Goal: Information Seeking & Learning: Learn about a topic

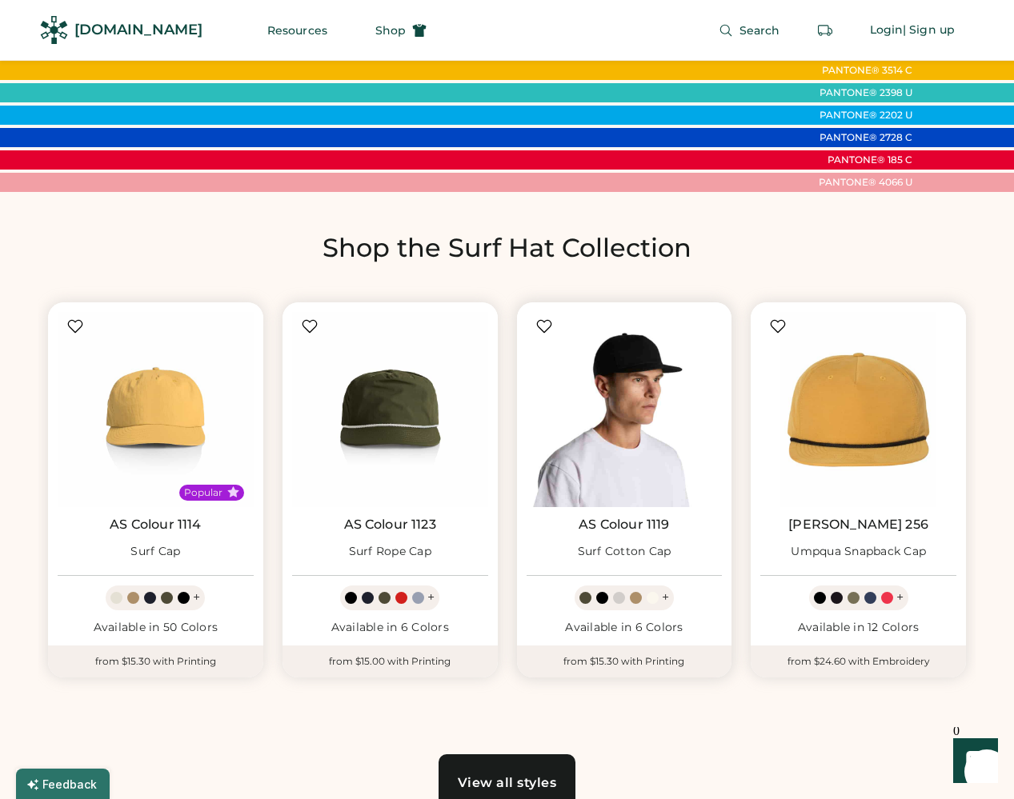
scroll to position [594, 0]
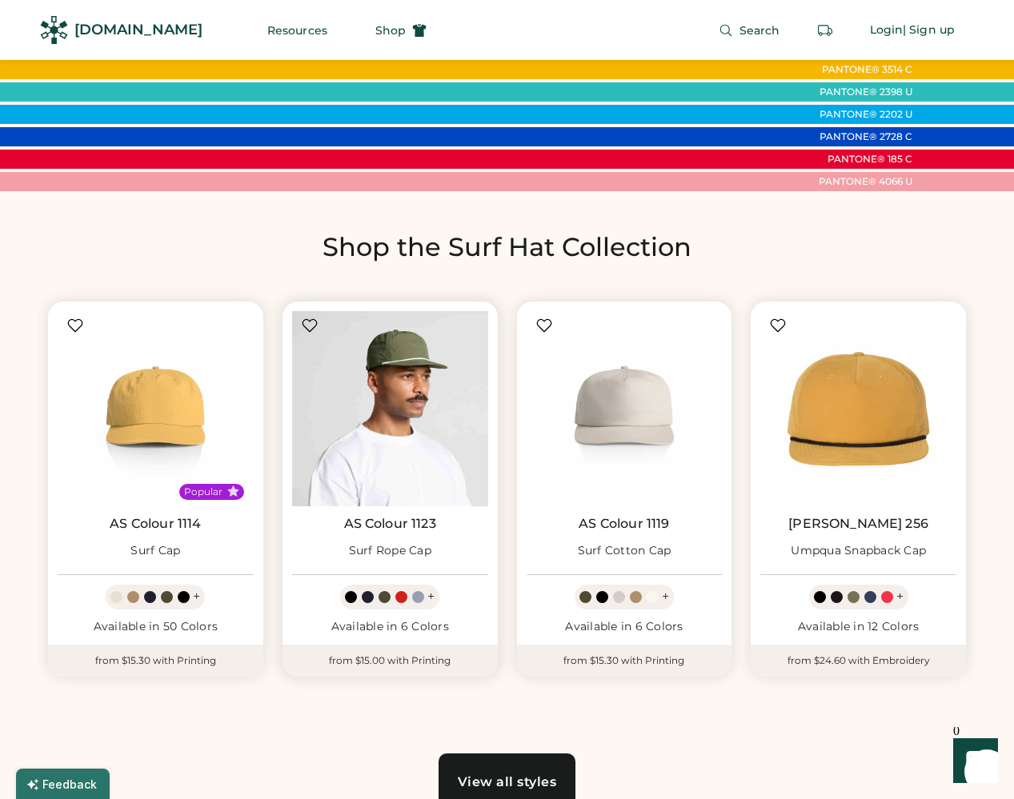
click at [371, 446] on img at bounding box center [390, 409] width 196 height 196
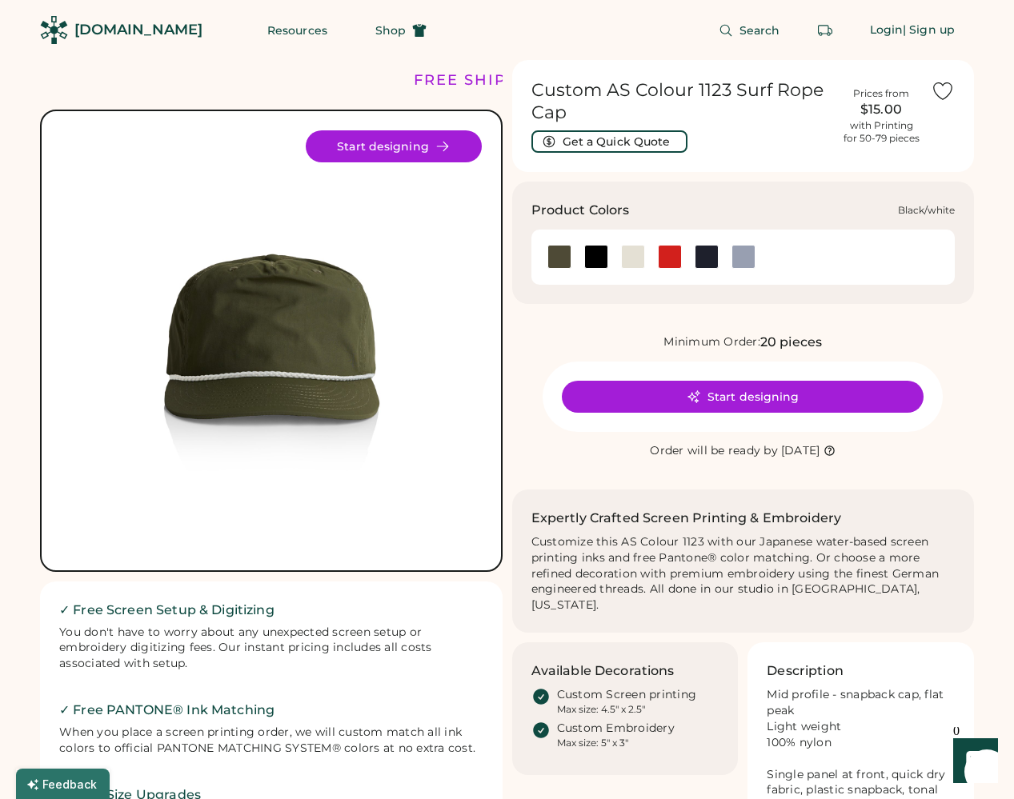
click at [591, 254] on div at bounding box center [596, 257] width 24 height 24
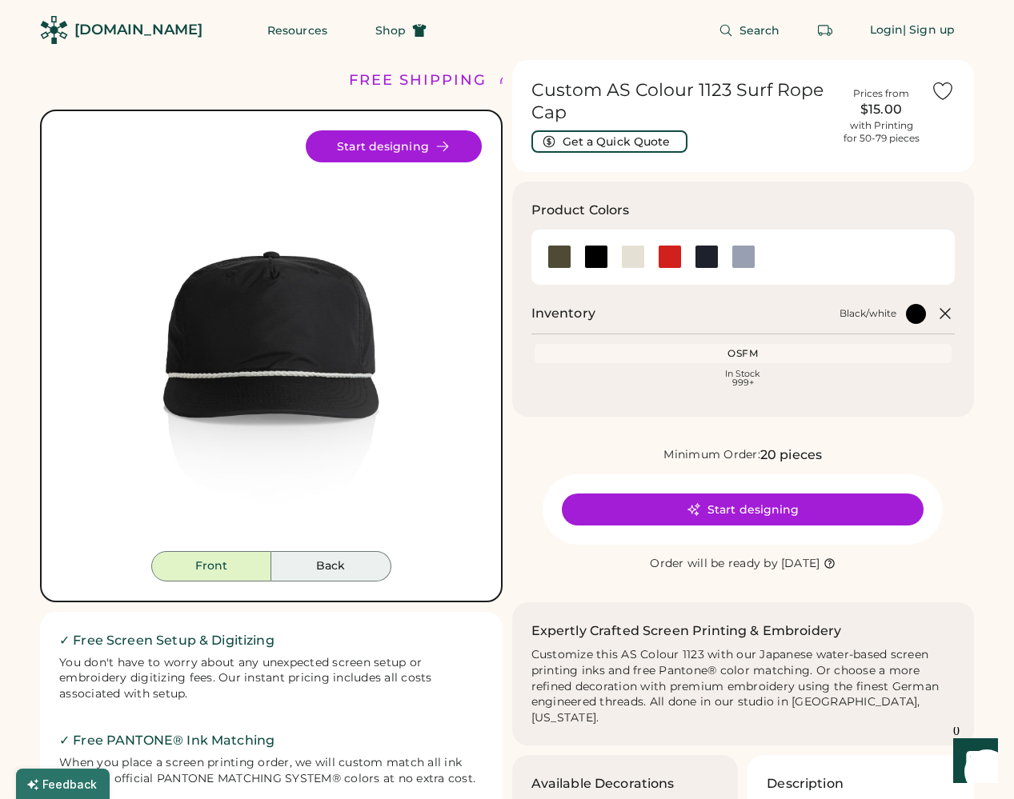
click at [326, 567] on button "Back" at bounding box center [331, 566] width 120 height 30
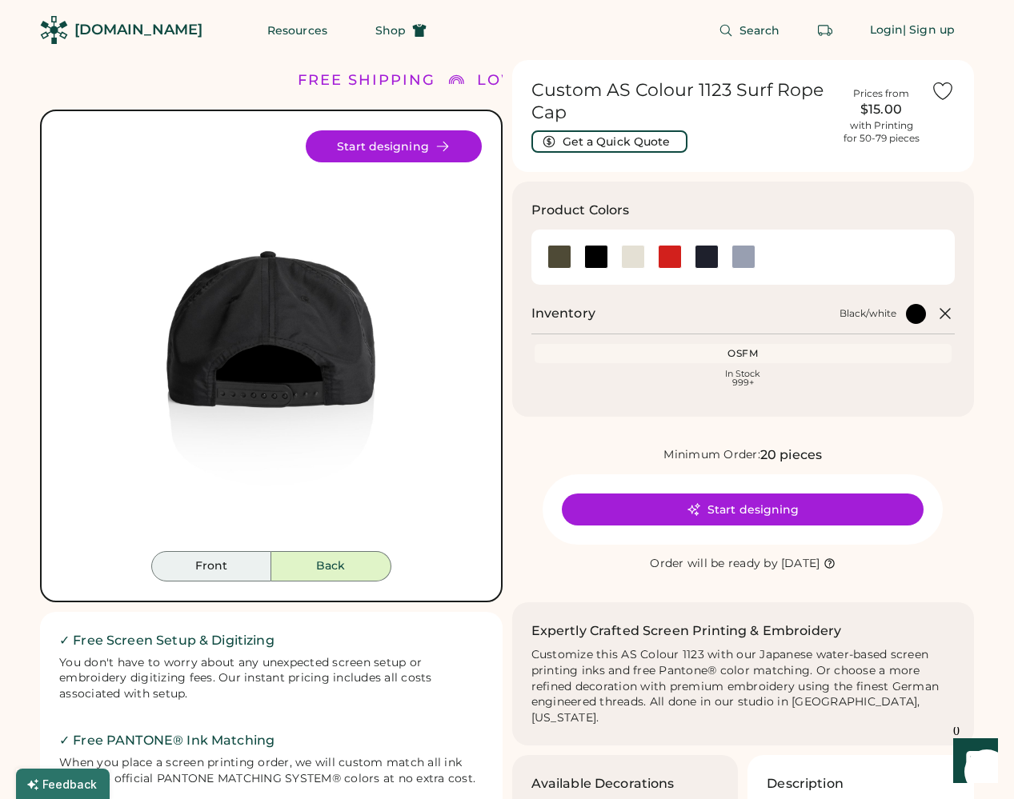
click at [226, 567] on button "Front" at bounding box center [211, 566] width 120 height 30
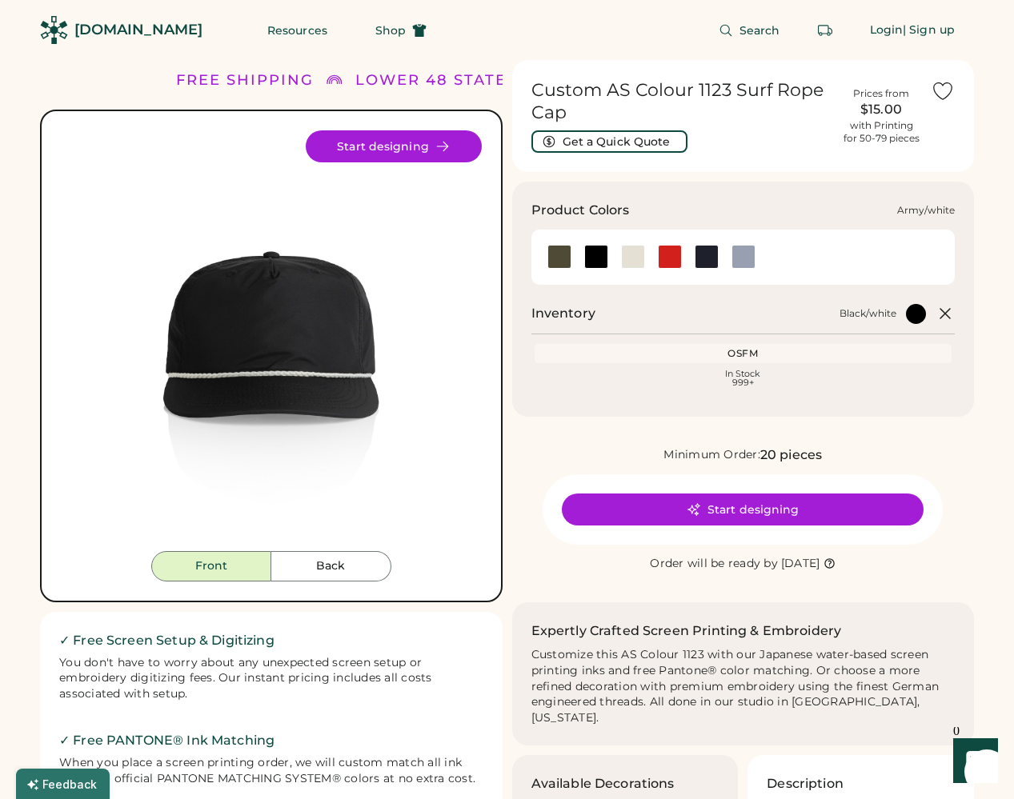
click at [557, 250] on div at bounding box center [559, 257] width 24 height 24
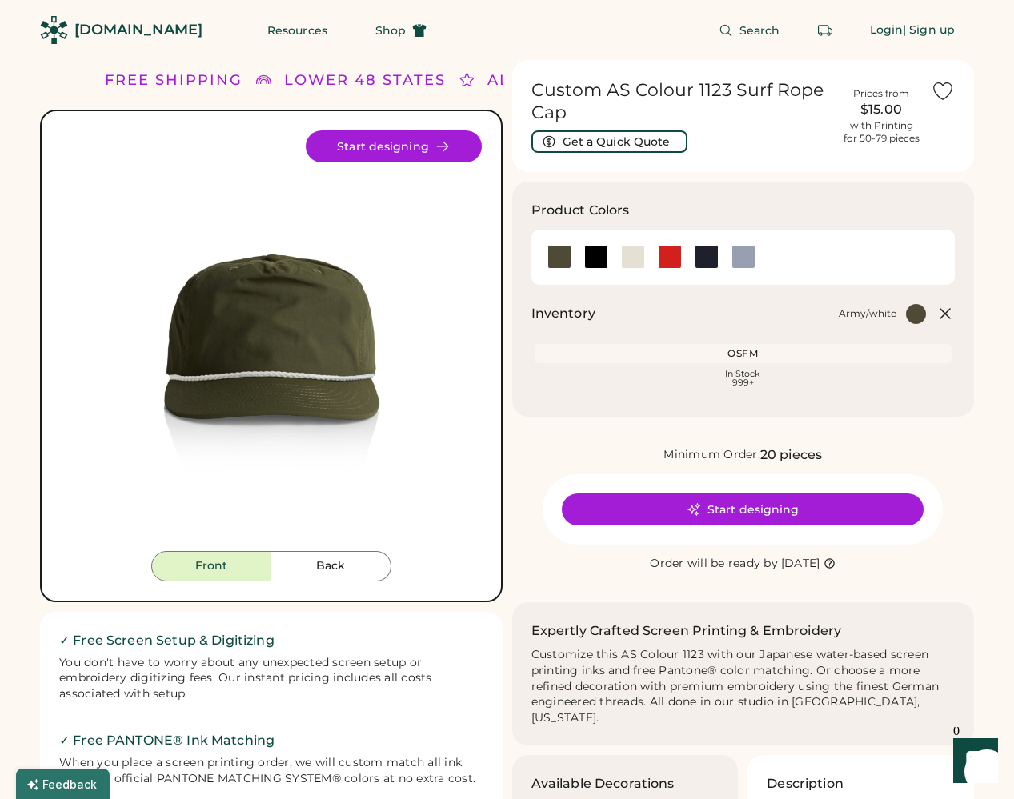
click at [280, 300] on img at bounding box center [271, 340] width 421 height 421
click at [304, 370] on img at bounding box center [271, 340] width 421 height 421
click at [303, 561] on button "Back" at bounding box center [331, 566] width 120 height 30
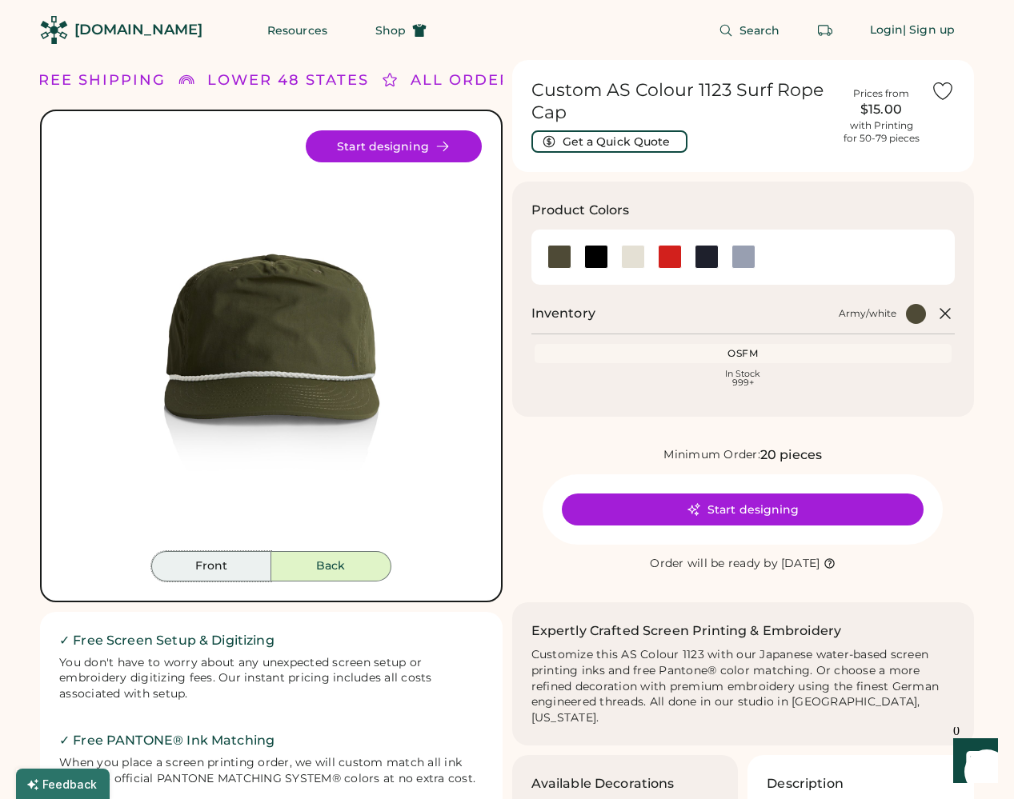
click at [222, 569] on button "Front" at bounding box center [211, 566] width 120 height 30
click at [268, 649] on h2 "✓ Free Screen Setup & Digitizing" at bounding box center [271, 640] width 424 height 19
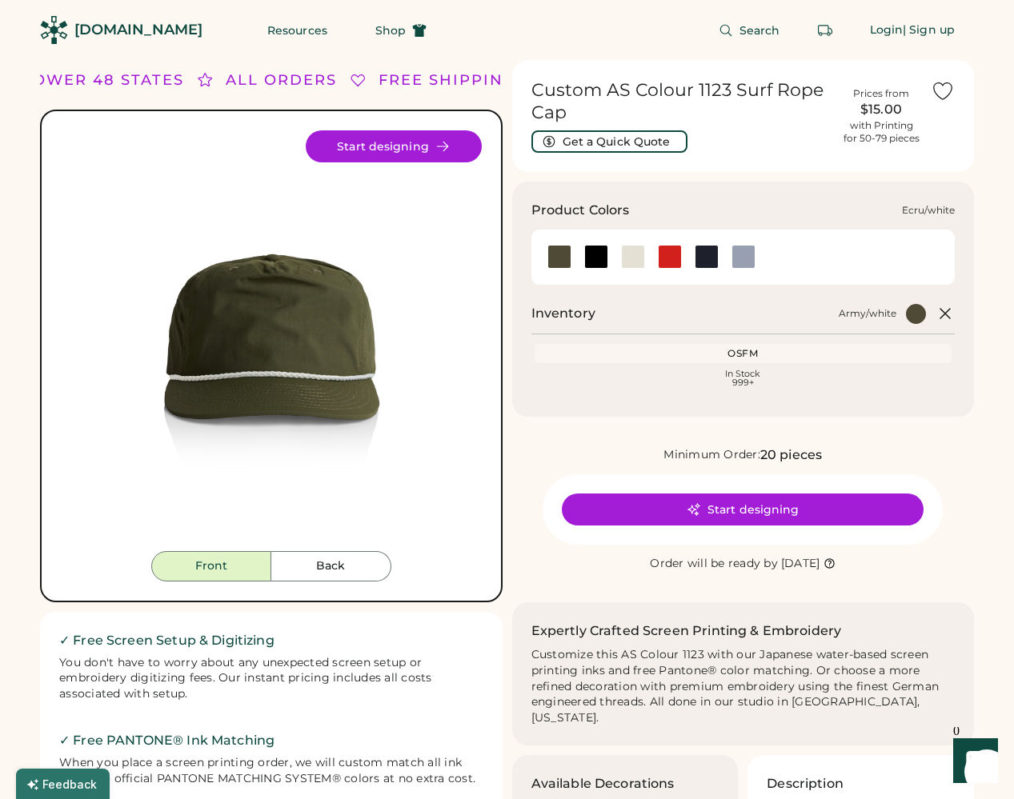
click at [638, 256] on div at bounding box center [633, 257] width 24 height 24
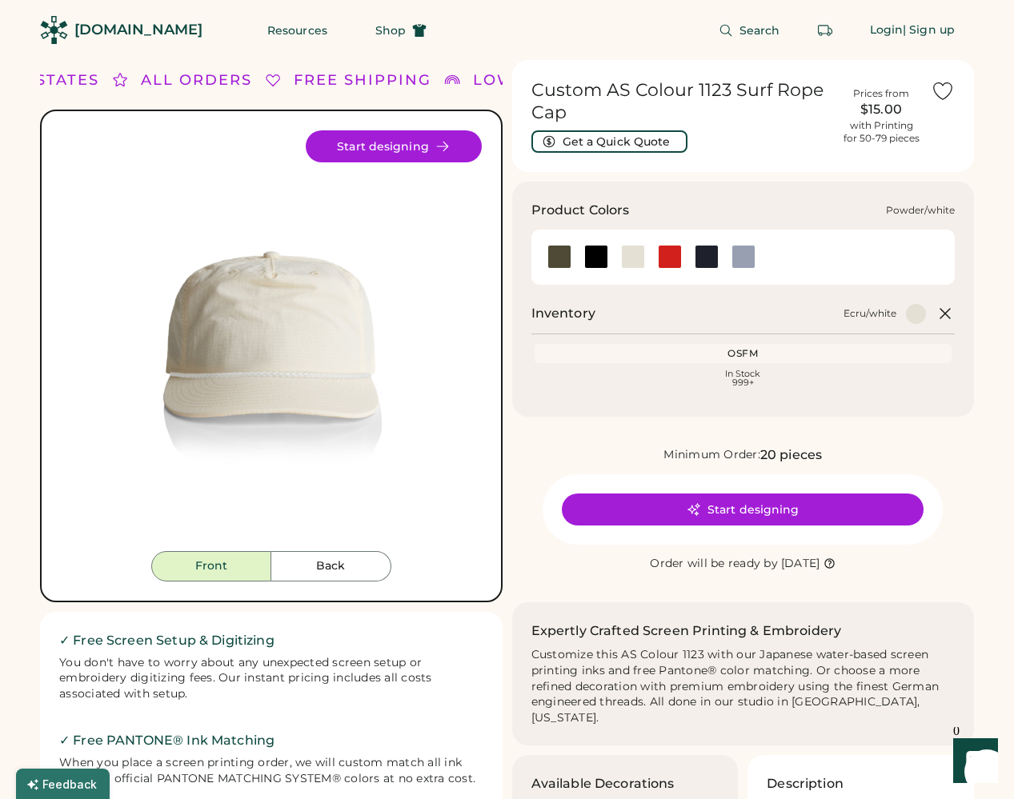
click at [746, 262] on div at bounding box center [743, 257] width 24 height 24
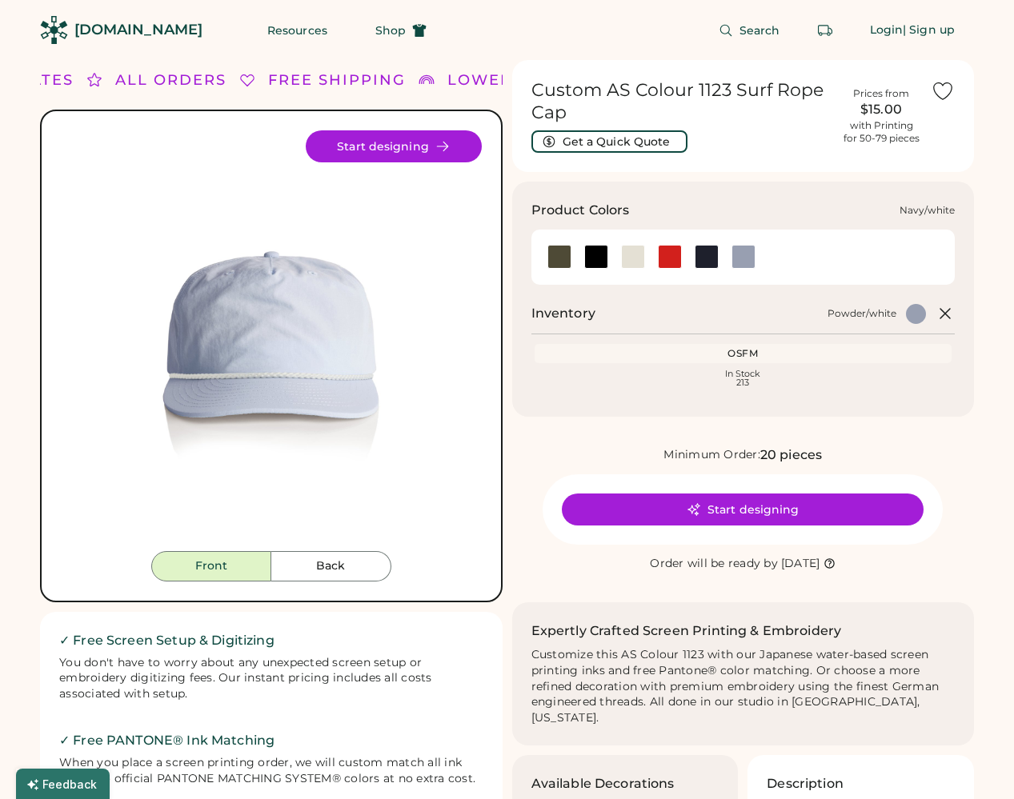
click at [714, 262] on div at bounding box center [706, 257] width 24 height 24
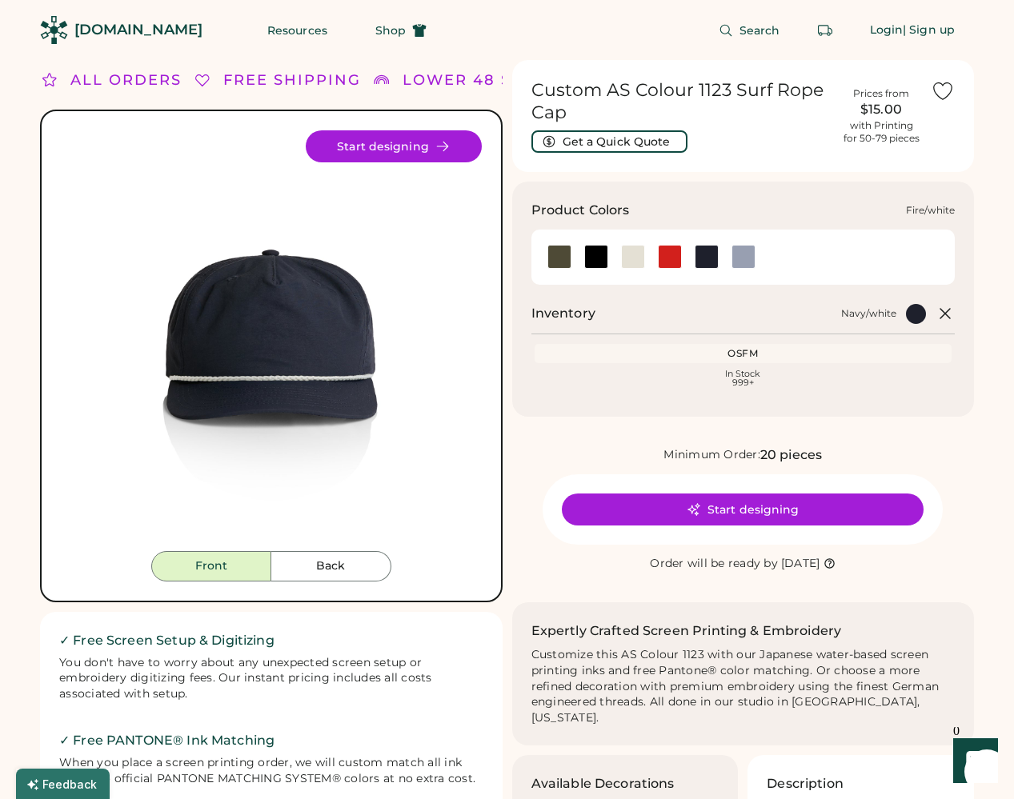
click at [677, 250] on div at bounding box center [670, 257] width 24 height 24
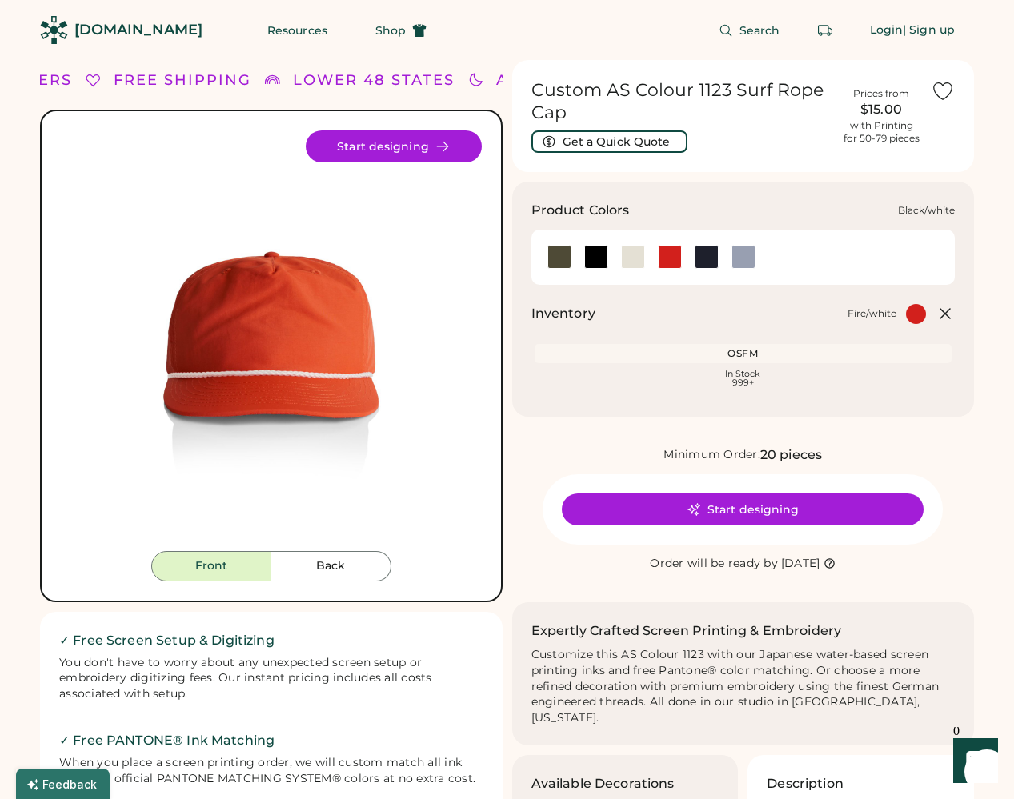
click at [596, 259] on div at bounding box center [596, 257] width 24 height 24
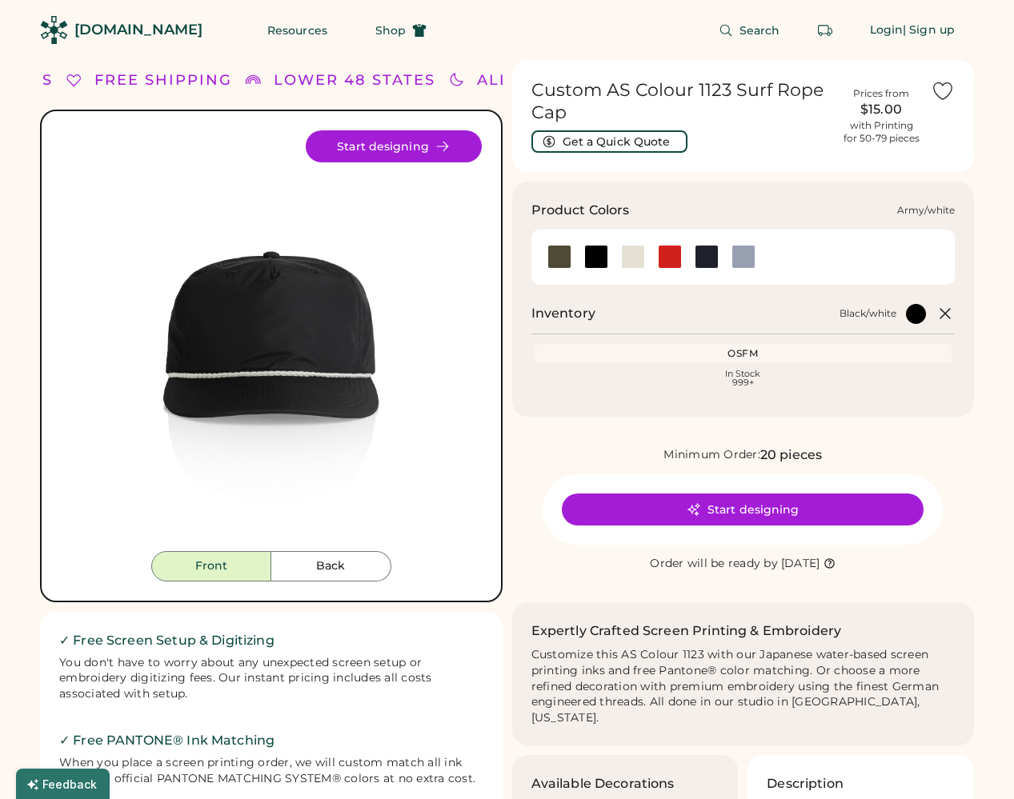
click at [564, 258] on div at bounding box center [559, 257] width 24 height 24
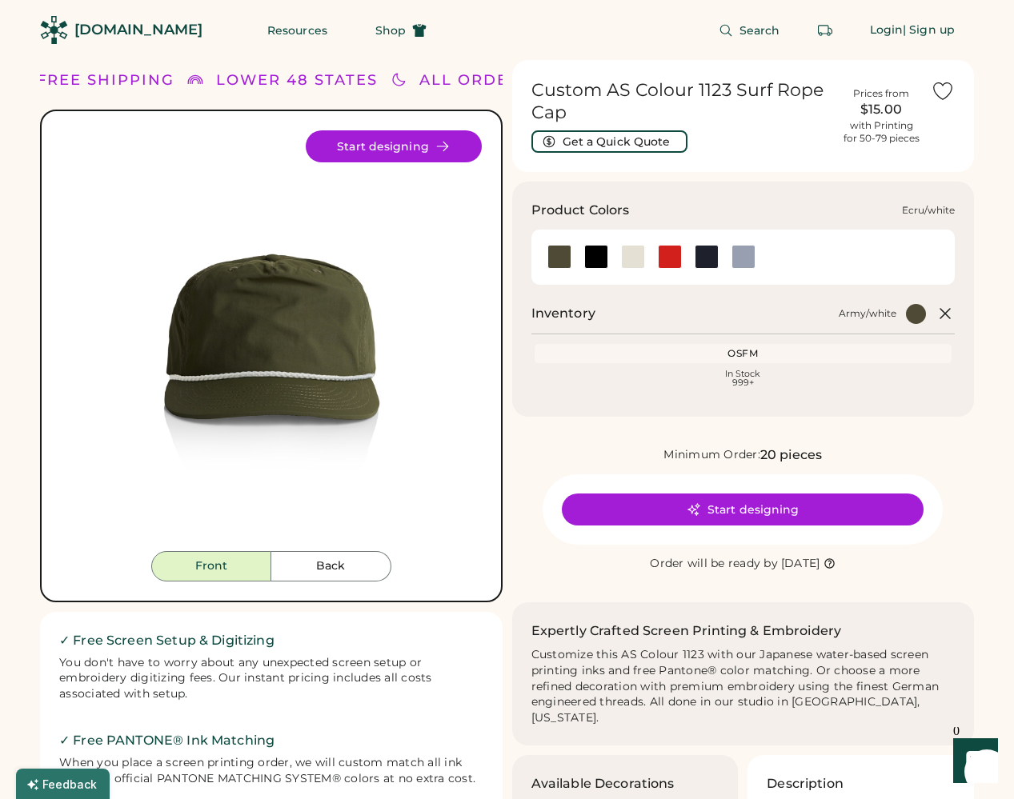
click at [634, 255] on div at bounding box center [633, 257] width 24 height 24
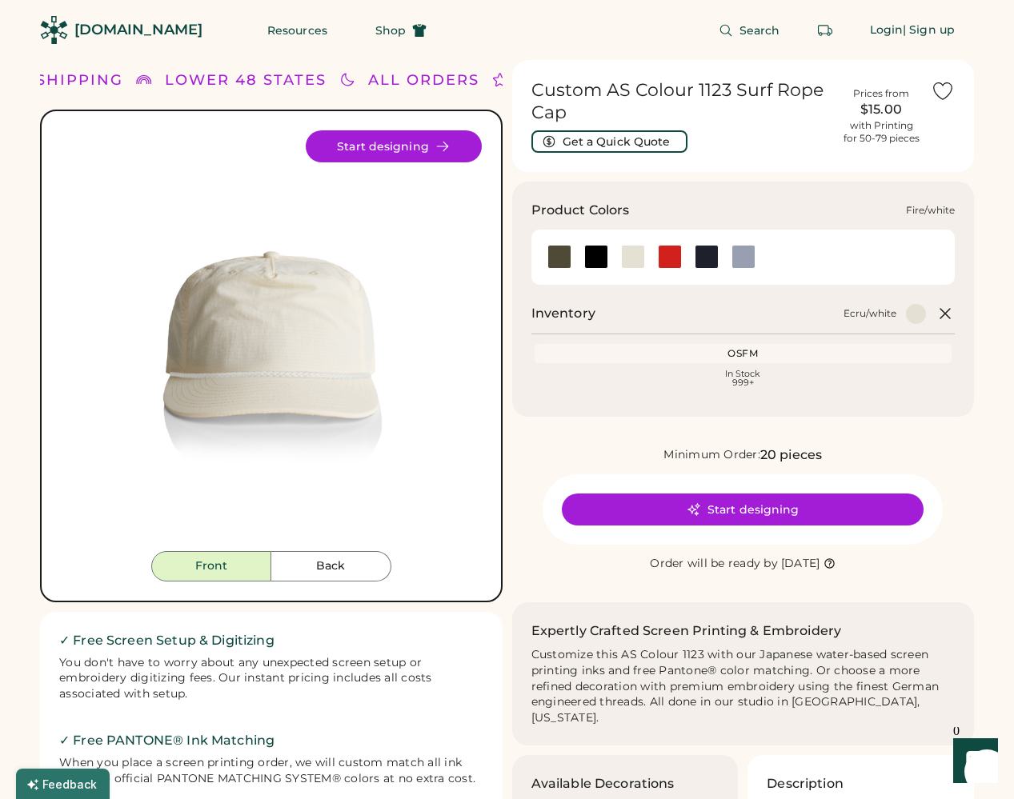
click at [668, 262] on div at bounding box center [670, 257] width 24 height 24
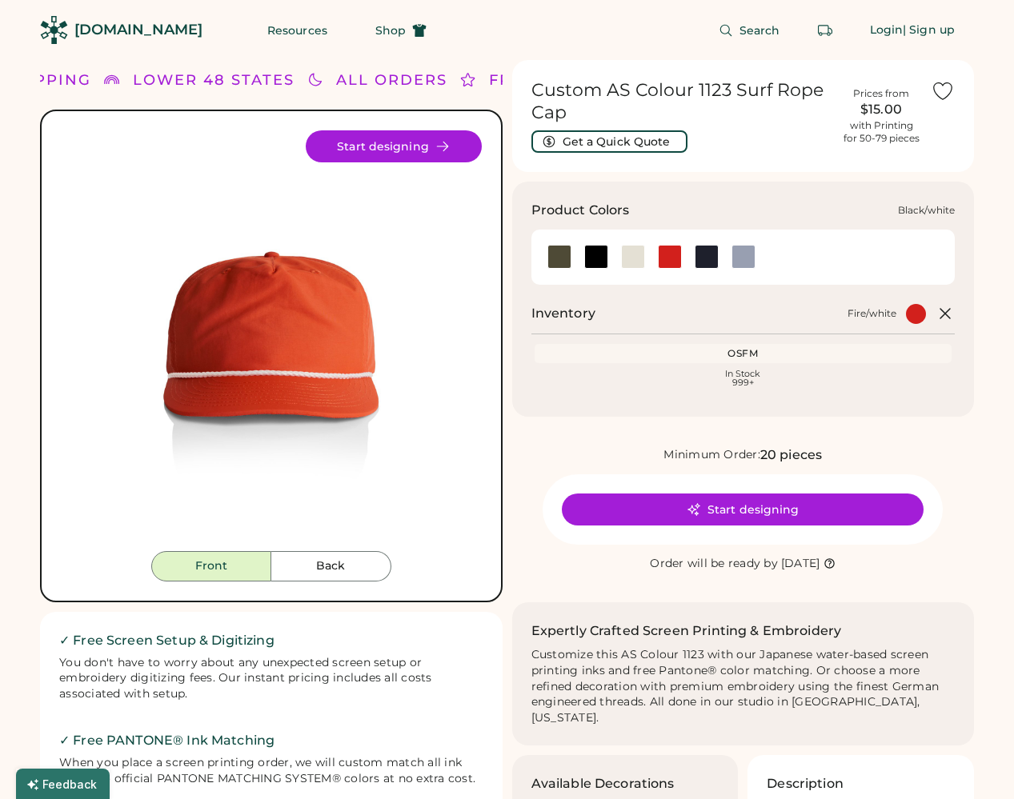
click at [598, 255] on div at bounding box center [596, 257] width 24 height 24
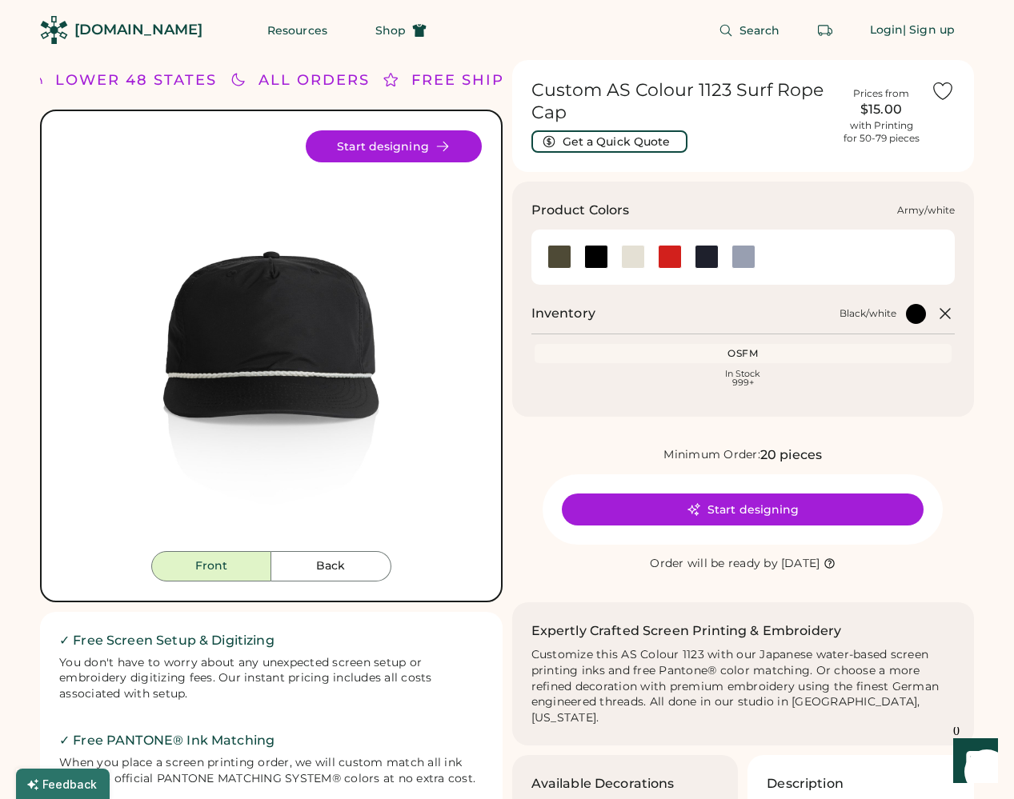
click at [567, 255] on div at bounding box center [559, 257] width 24 height 24
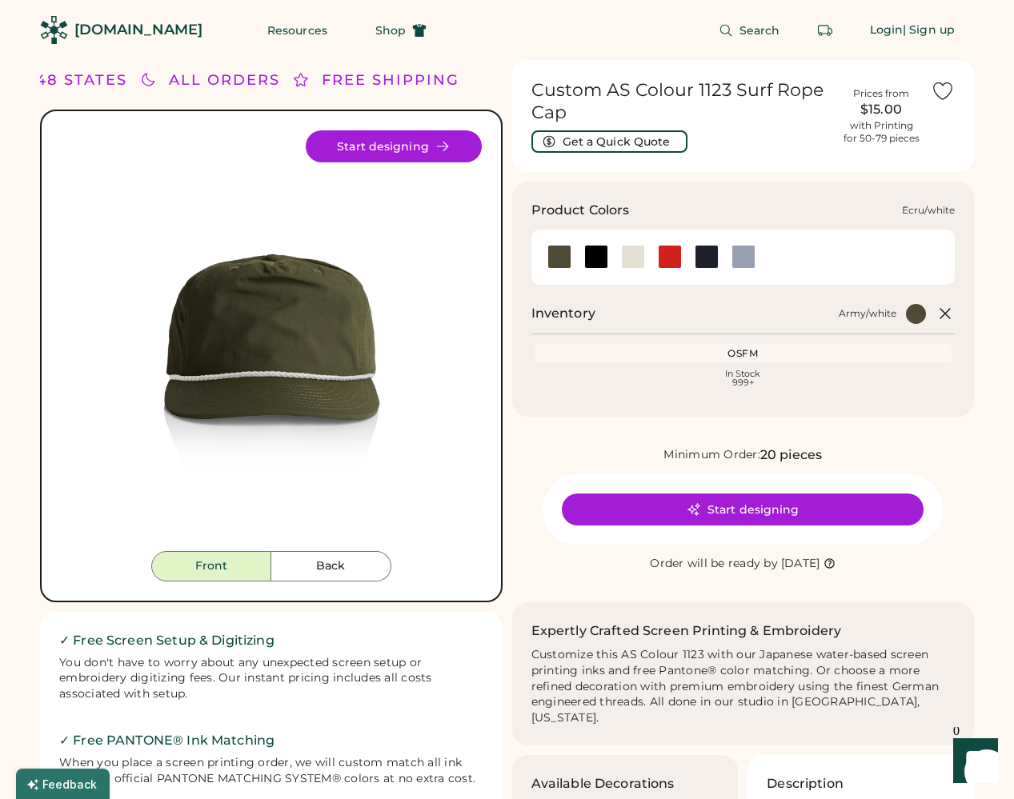
click at [633, 254] on div at bounding box center [633, 257] width 24 height 24
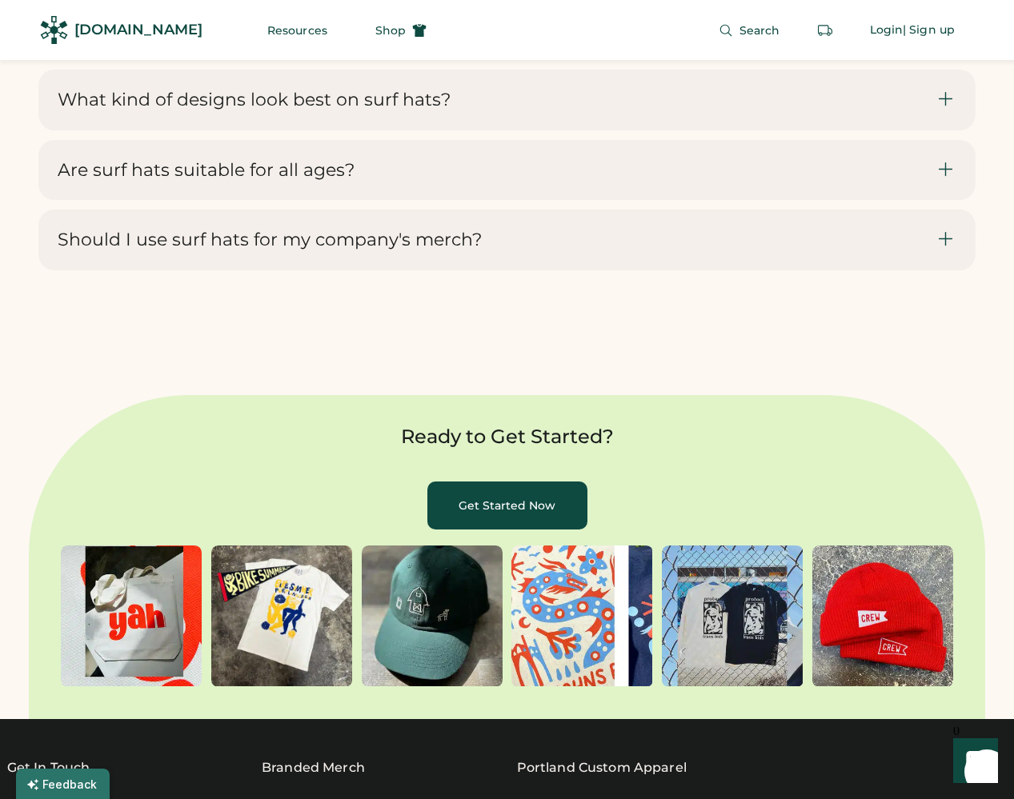
scroll to position [3598, 0]
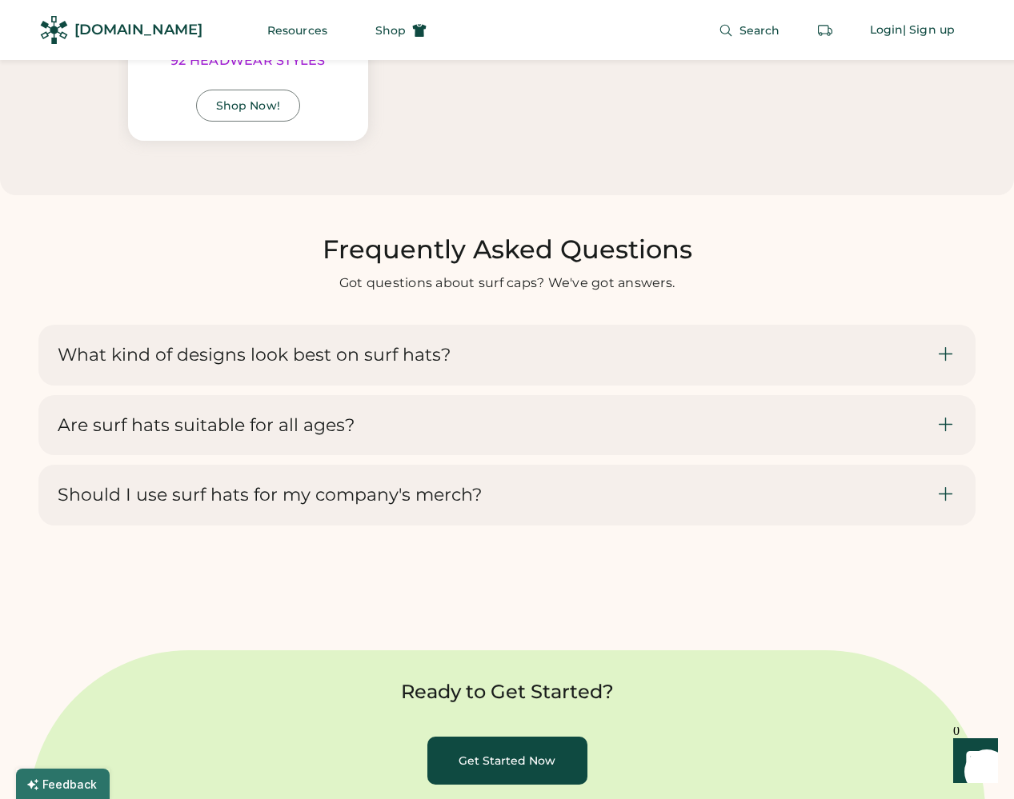
click at [553, 345] on div "What kind of designs look best on surf hats?" at bounding box center [497, 355] width 878 height 22
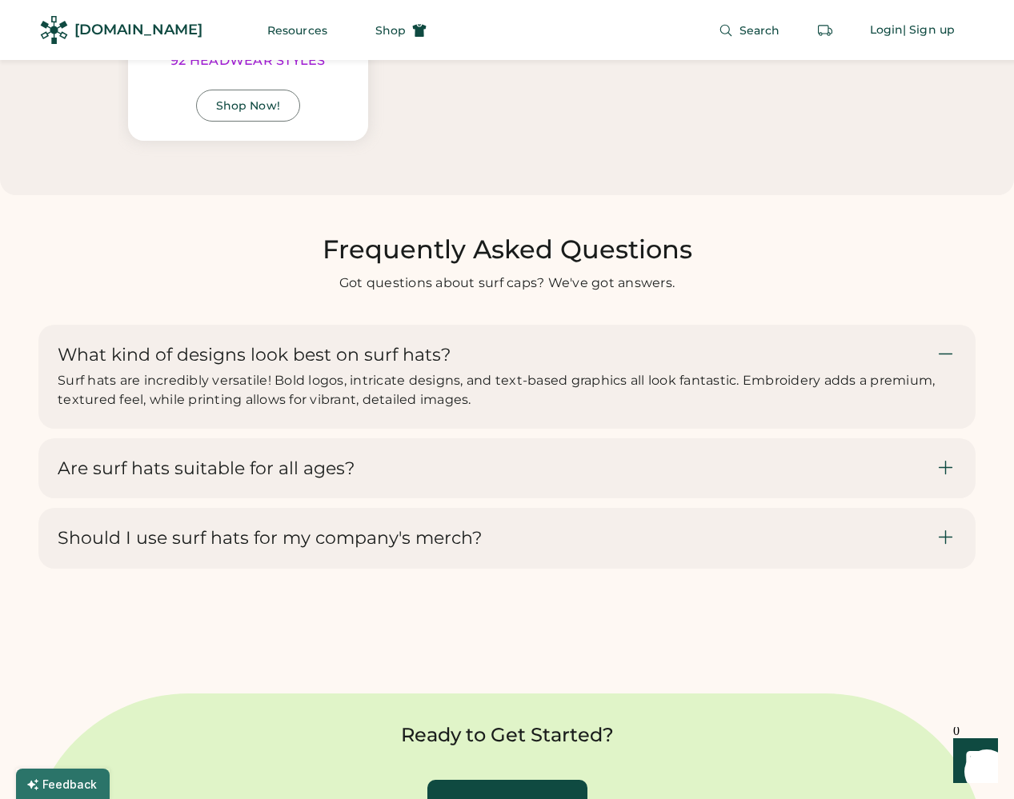
click at [598, 492] on div "Are surf hats suitable for all ages?" at bounding box center [506, 468] width 937 height 61
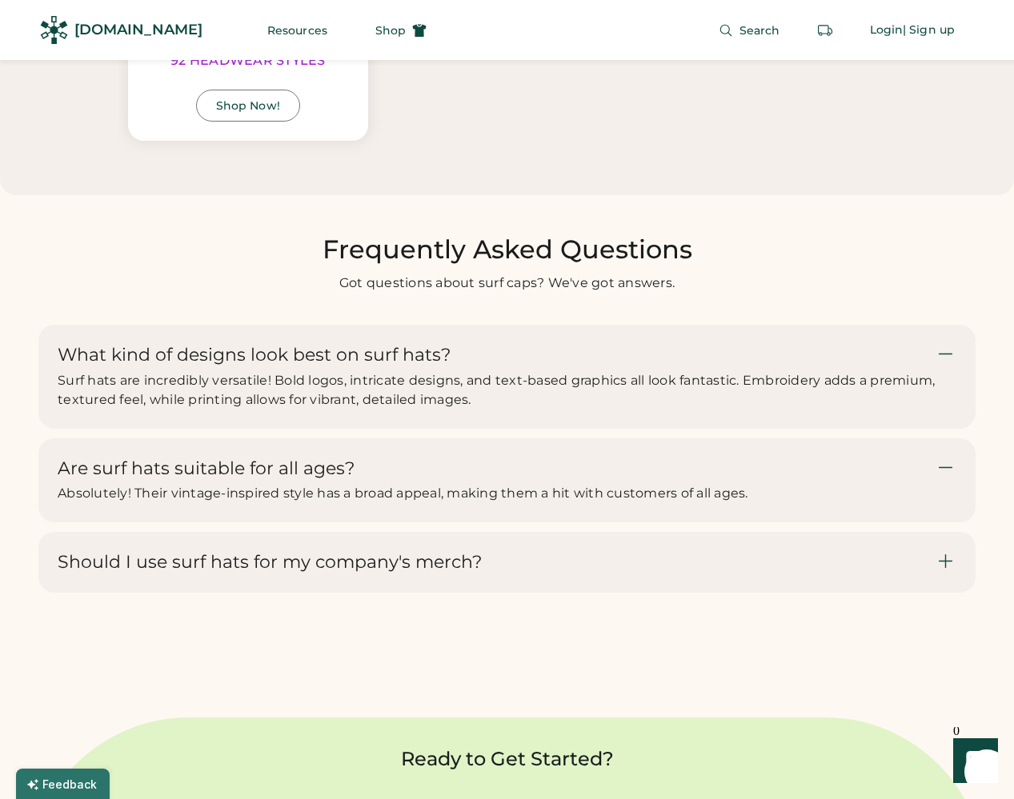
click at [553, 454] on div "Are surf hats suitable for all ages? Absolutely! Their vintage-inspired style h…" at bounding box center [506, 480] width 937 height 85
